Goal: Book appointment/travel/reservation

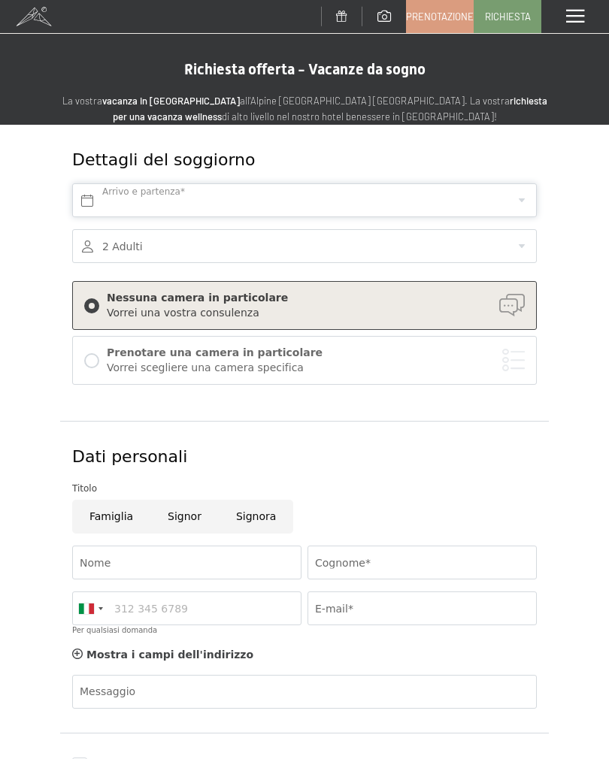
click at [319, 198] on input "text" at bounding box center [304, 200] width 464 height 34
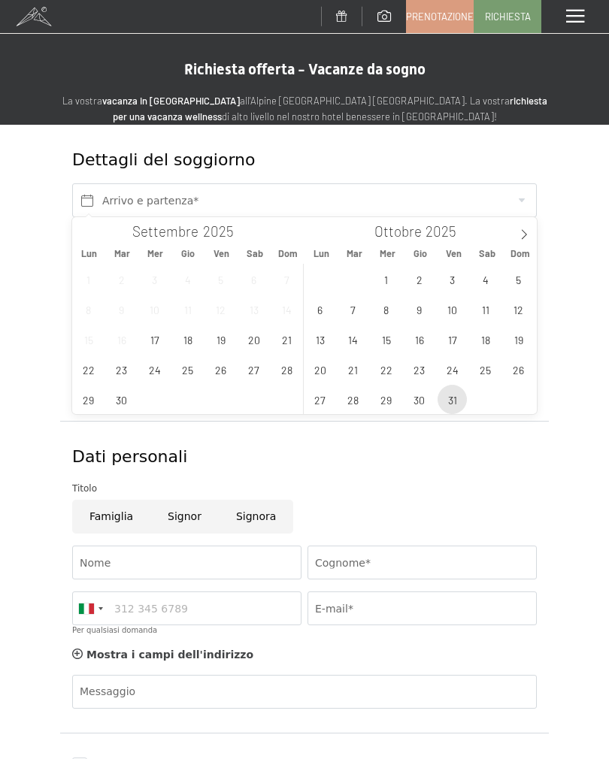
click at [449, 395] on span "31" at bounding box center [451, 399] width 29 height 29
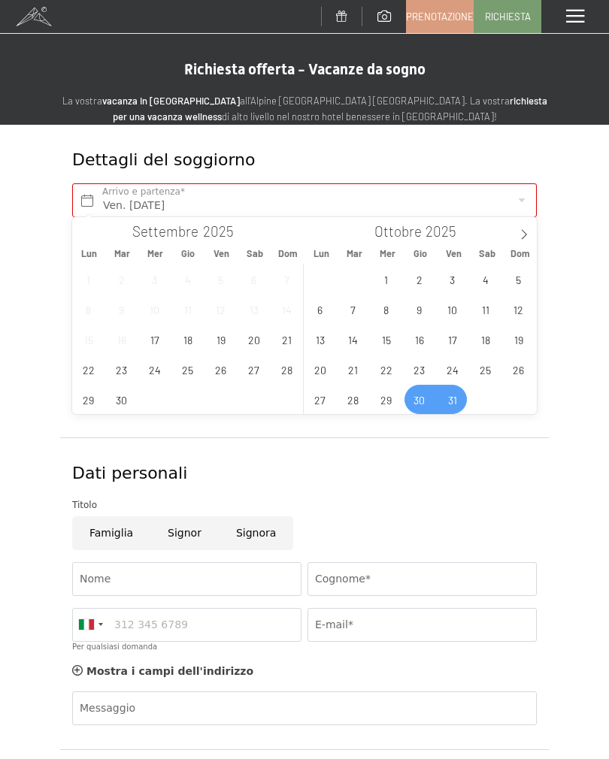
click at [426, 405] on span "30" at bounding box center [418, 399] width 29 height 29
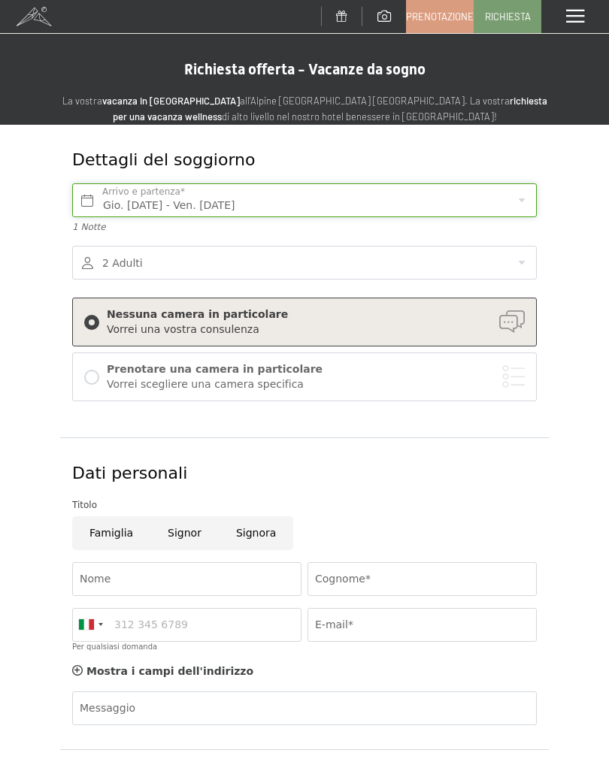
click at [479, 196] on input "Gio. 30/10/2025 - Ven. 31/10/2025" at bounding box center [304, 200] width 464 height 34
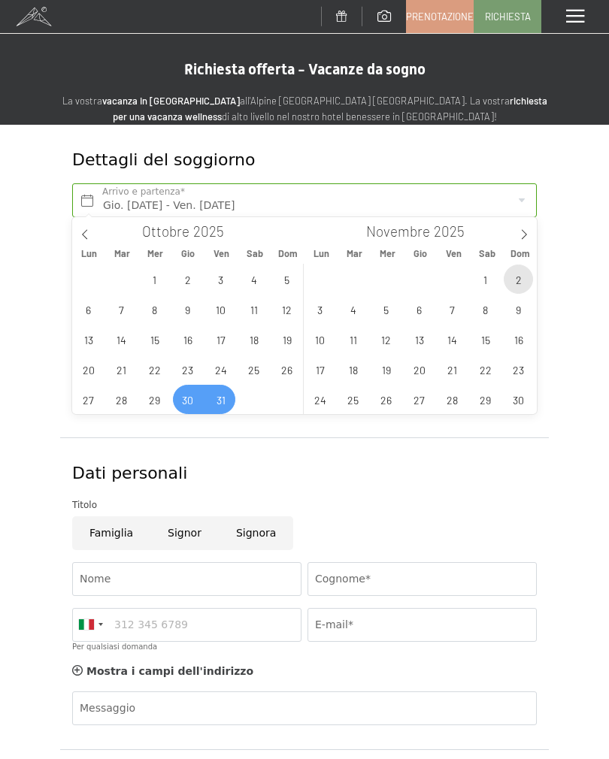
click at [520, 279] on span "2" at bounding box center [518, 279] width 29 height 29
click at [191, 398] on span "30" at bounding box center [187, 399] width 29 height 29
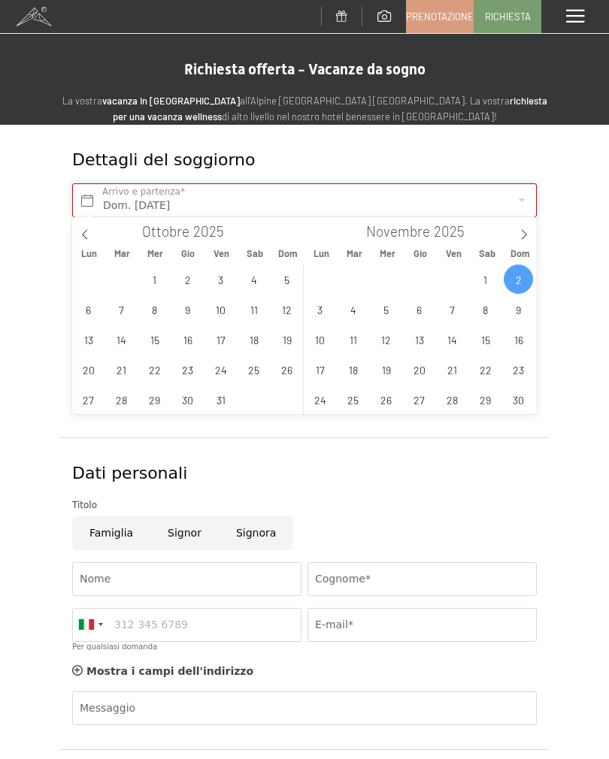
type input "Gio. 30/10/2025 - Dom. 02/11/2025"
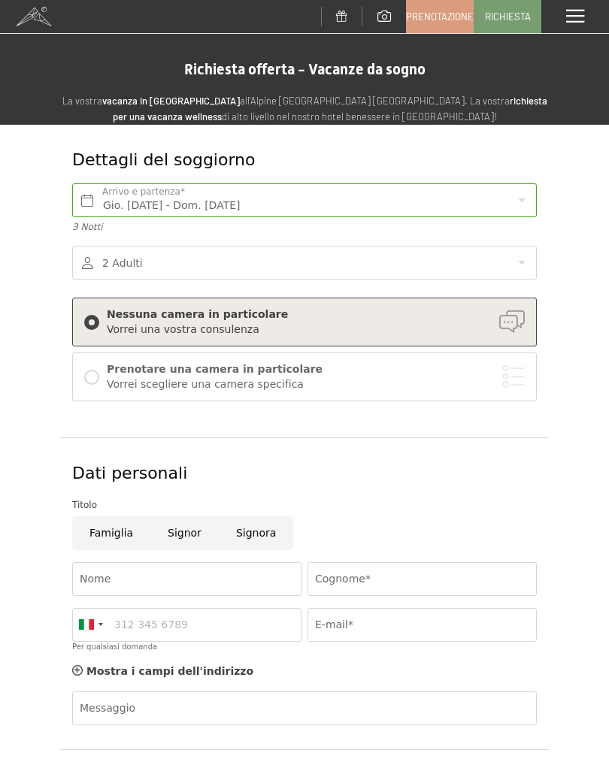
click at [489, 381] on div "Vorrei scegliere una camera specifica" at bounding box center [316, 384] width 418 height 15
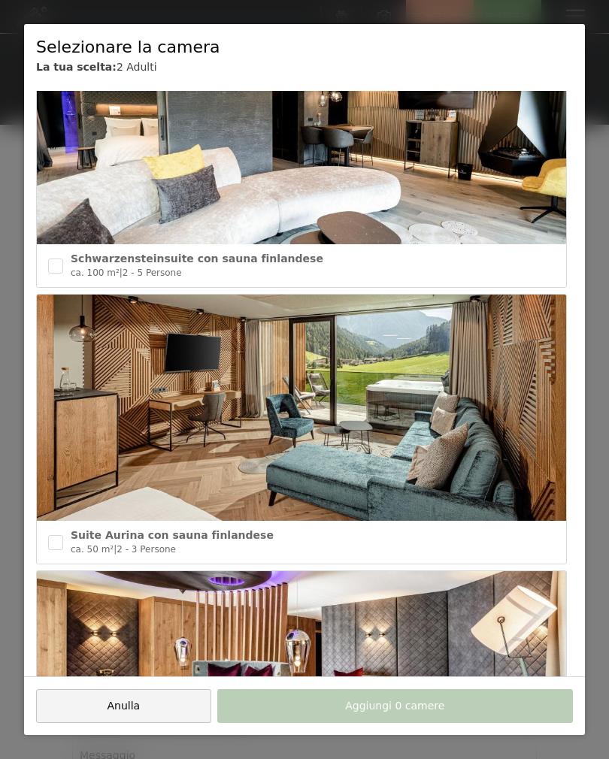
scroll to position [113, 0]
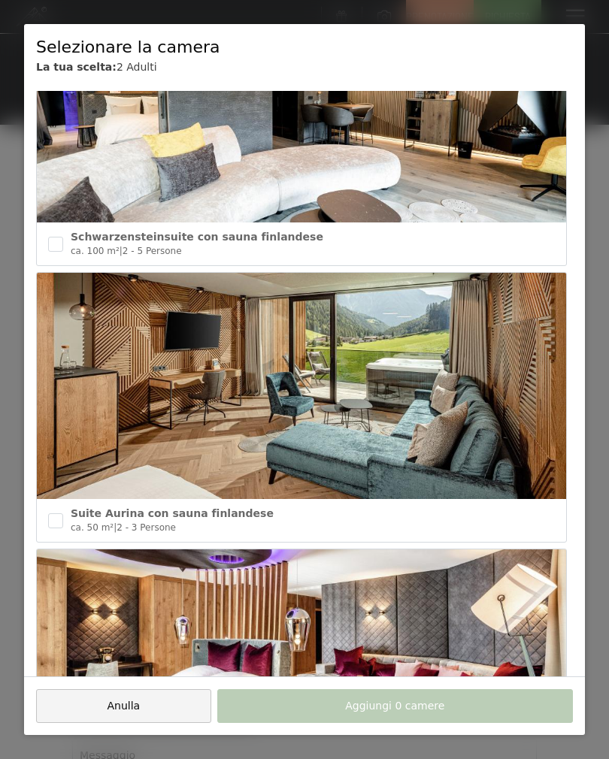
click at [44, 520] on div "Suite Aurina con sauna finlandese ca. 50 m² | 2 - 3 Persone" at bounding box center [301, 520] width 529 height 42
checkbox input "true"
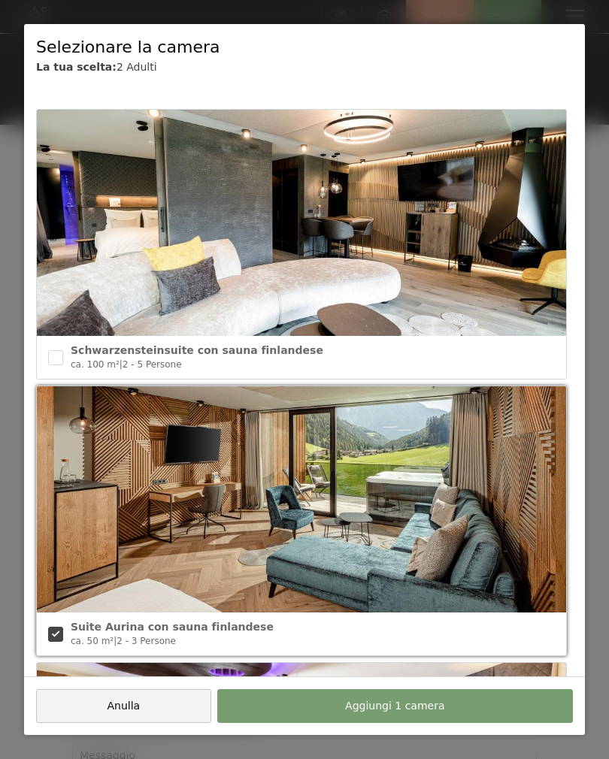
scroll to position [0, 0]
click at [61, 353] on input "checkbox" at bounding box center [55, 357] width 15 height 15
checkbox input "true"
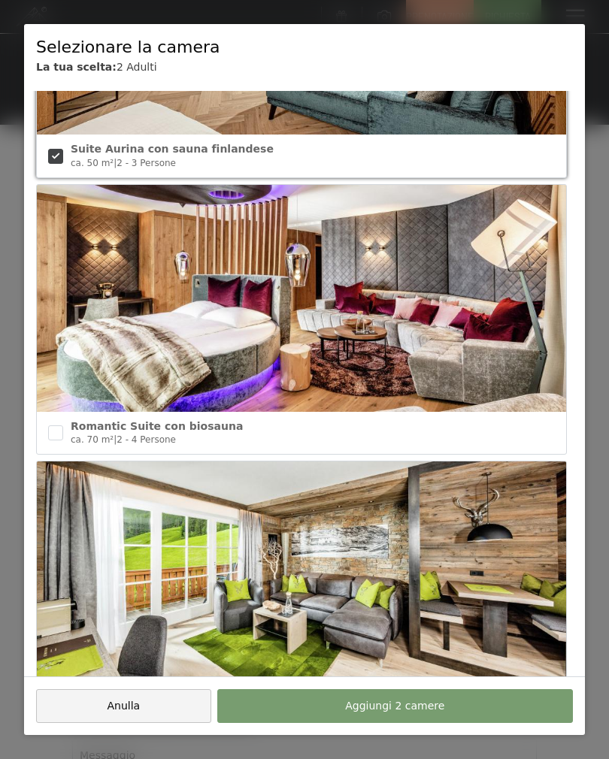
scroll to position [482, 0]
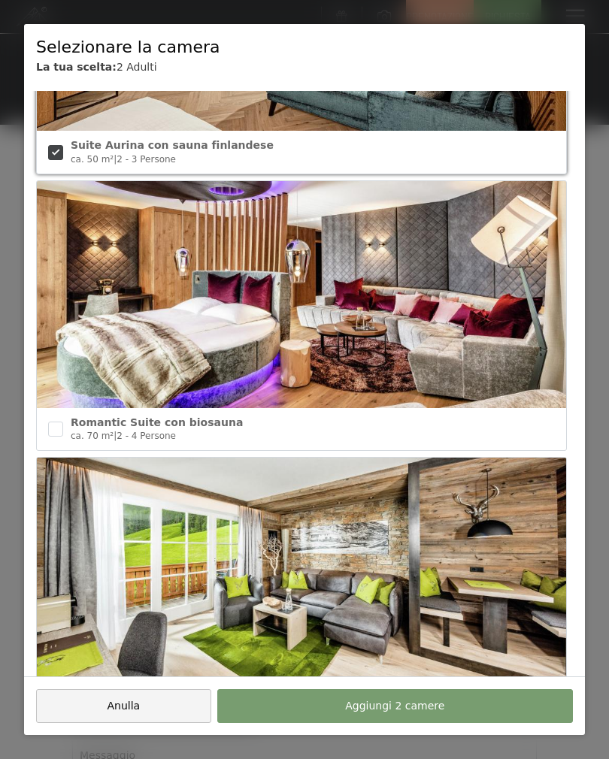
click at [52, 425] on input "checkbox" at bounding box center [55, 429] width 15 height 15
checkbox input "true"
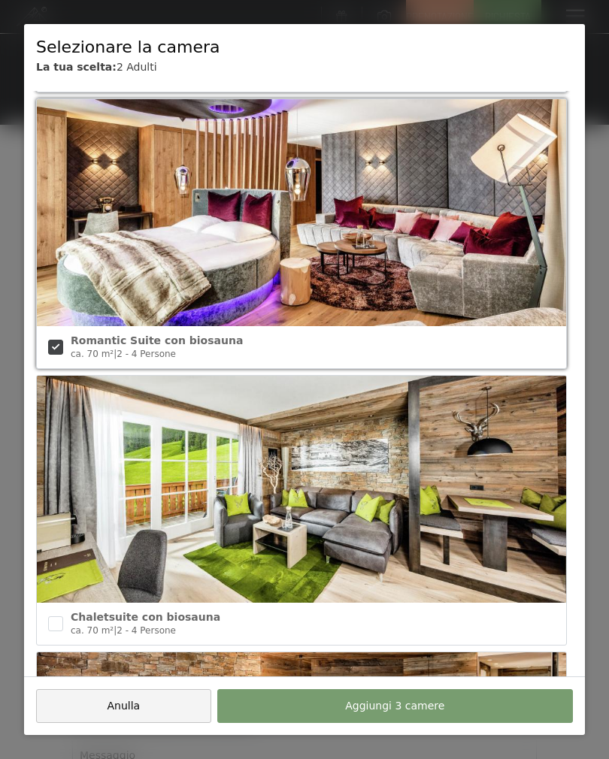
scroll to position [677, 0]
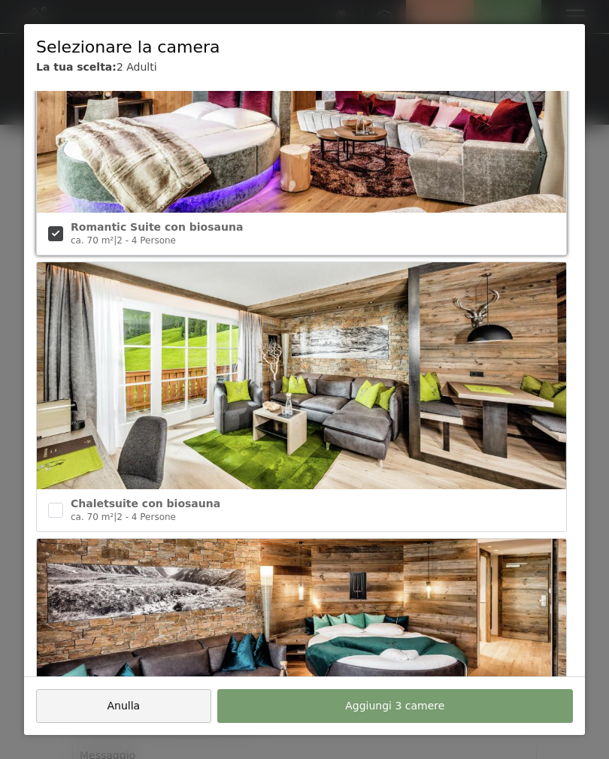
click at [61, 503] on input "checkbox" at bounding box center [55, 510] width 15 height 15
checkbox input "true"
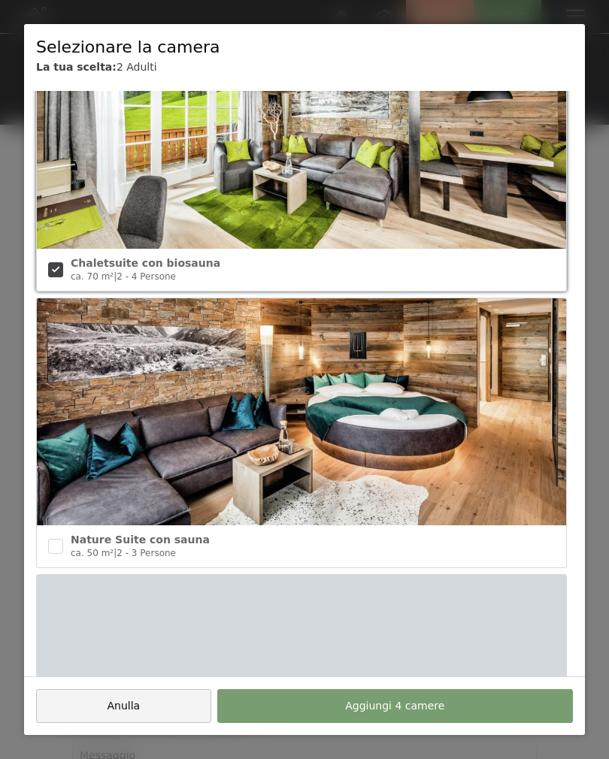
scroll to position [923, 0]
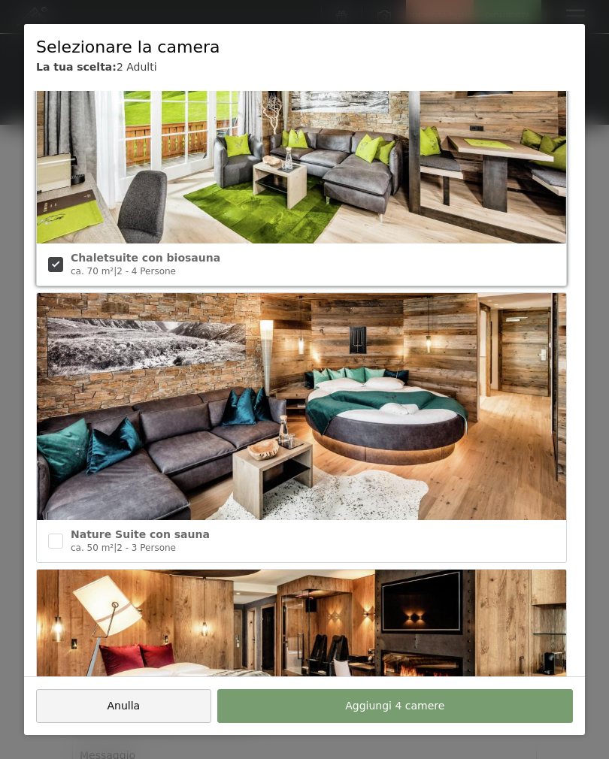
click at [49, 540] on input "checkbox" at bounding box center [55, 541] width 15 height 15
checkbox input "true"
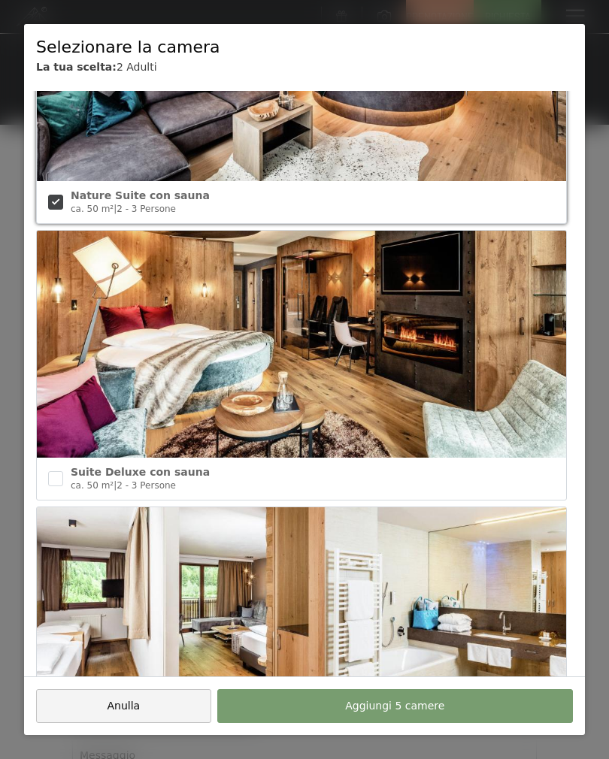
click at [53, 471] on input "checkbox" at bounding box center [55, 478] width 15 height 15
checkbox input "true"
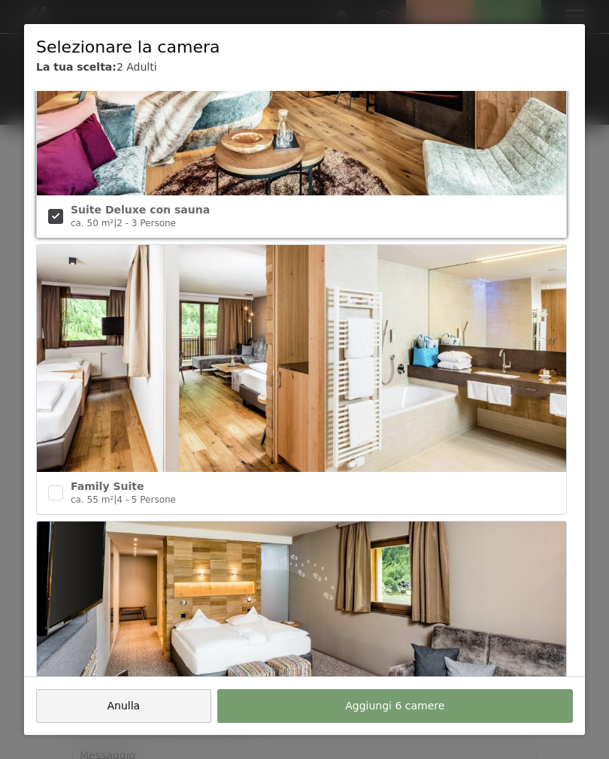
scroll to position [1531, 0]
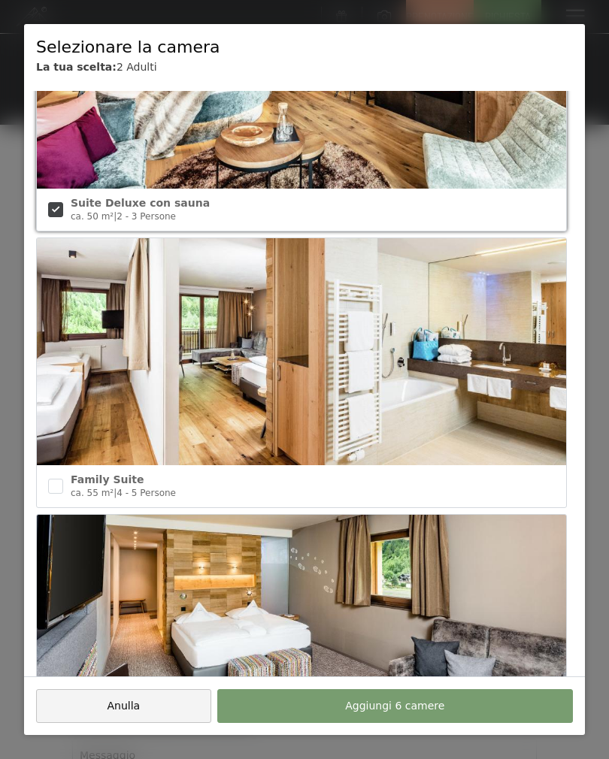
click at [452, 715] on button "Aggiungi 6 camere" at bounding box center [394, 706] width 355 height 34
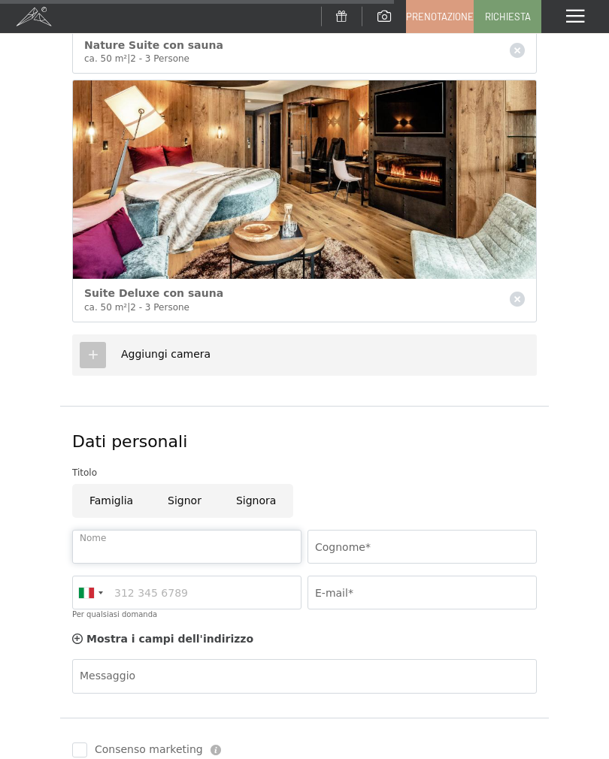
click at [102, 538] on input "Nome" at bounding box center [186, 547] width 229 height 34
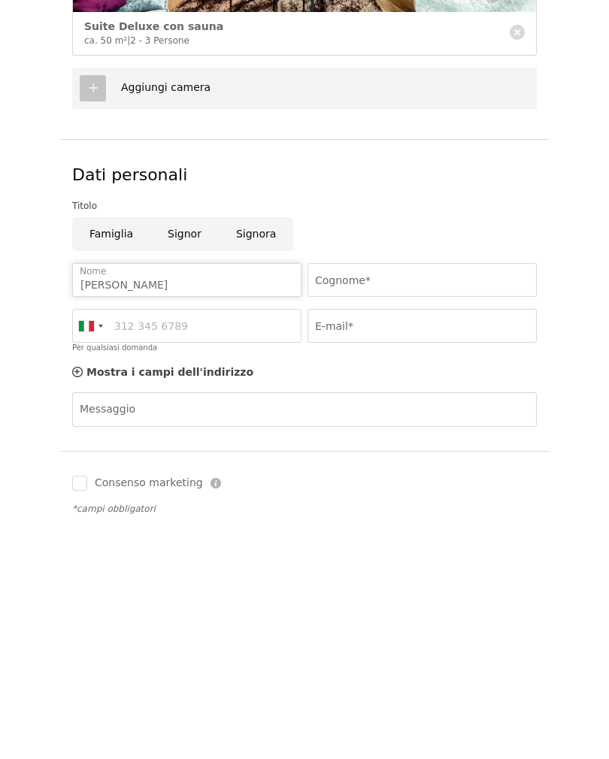
type input "Marta"
click at [433, 504] on input "Cognome*" at bounding box center [421, 521] width 229 height 34
type input "Brunelli"
click at [426, 549] on input "E-mail*" at bounding box center [421, 566] width 229 height 34
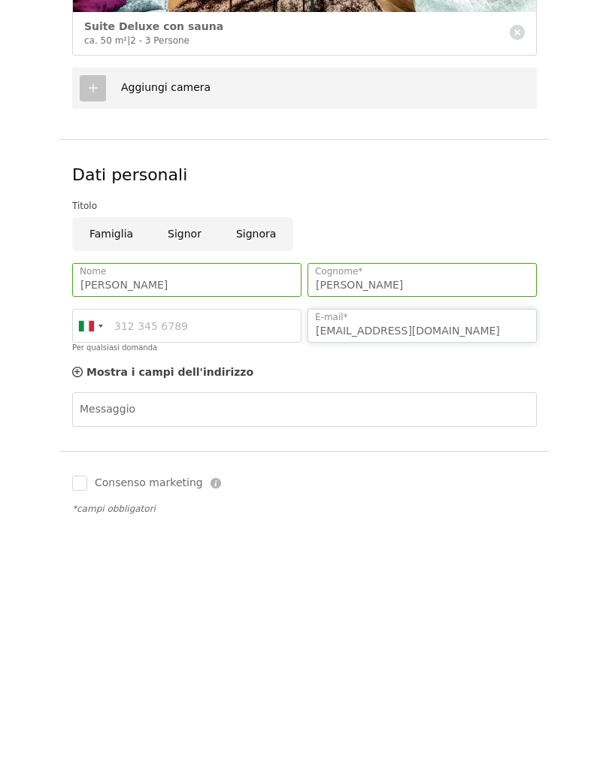
type input "la.marta_23@hotmail.it"
click at [427, 633] on div "Messaggio" at bounding box center [304, 676] width 464 height 86
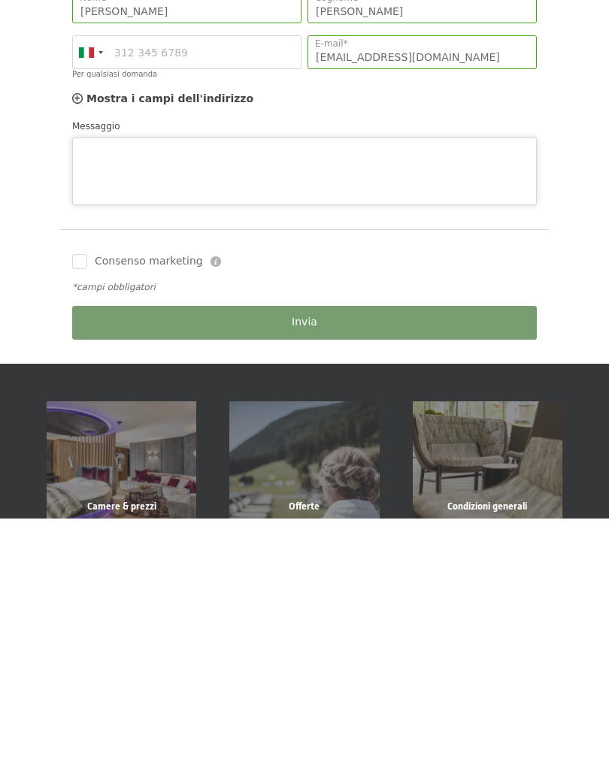
scroll to position [1900, 0]
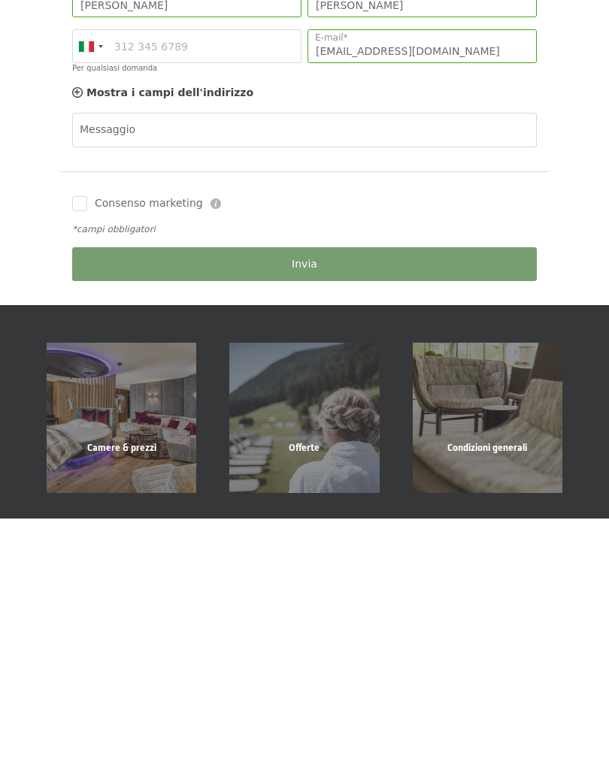
click at [65, 412] on div "Consenso marketing Il sottoscritto, letta e compresa l’informativa di cui a que…" at bounding box center [304, 479] width 489 height 135
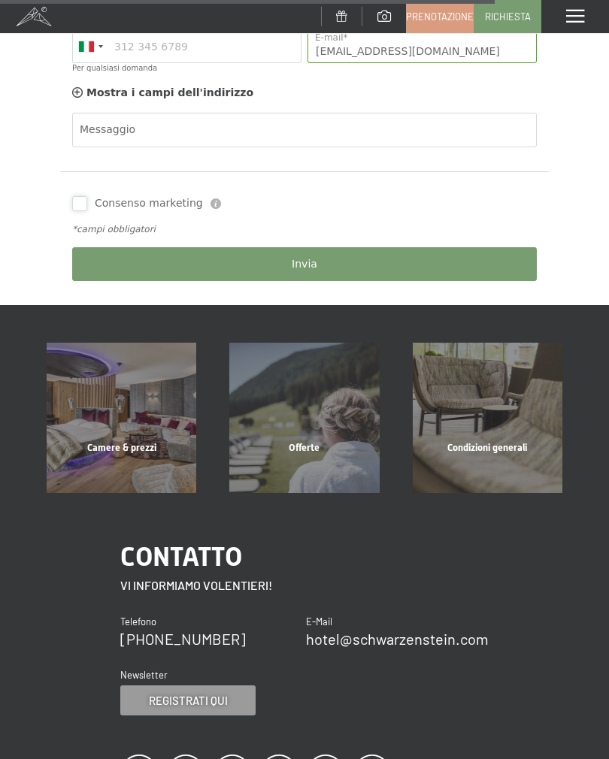
click at [80, 196] on input "Consenso marketing" at bounding box center [79, 203] width 15 height 15
checkbox input "true"
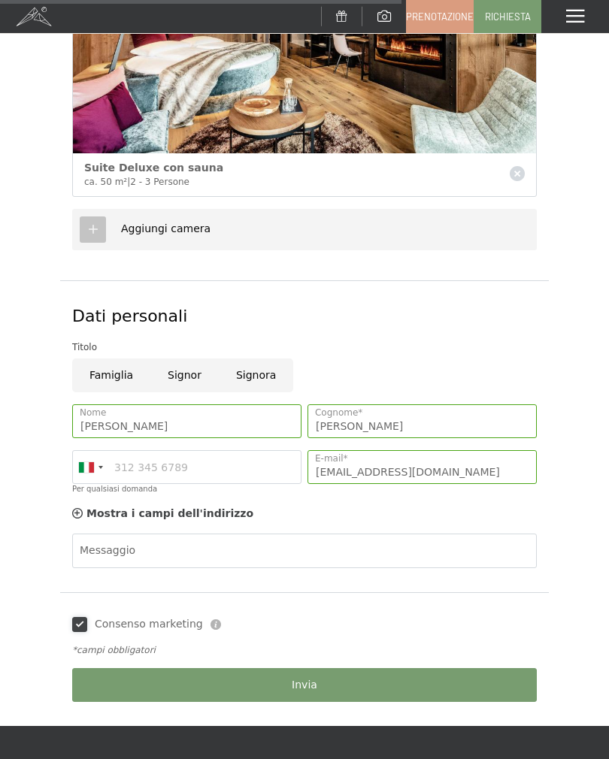
scroll to position [1721, 0]
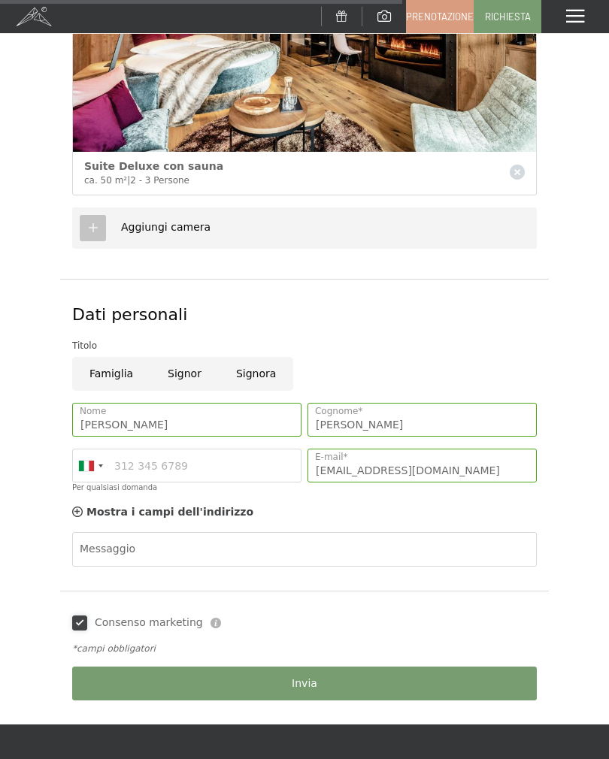
click at [267, 357] on input "Signora" at bounding box center [256, 374] width 74 height 34
radio input "true"
click at [372, 671] on button "Invia" at bounding box center [304, 684] width 464 height 34
